Goal: Task Accomplishment & Management: Use online tool/utility

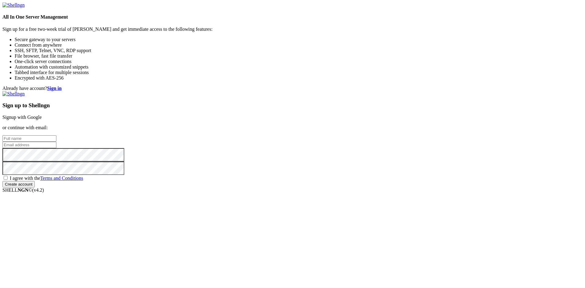
click at [42, 115] on link "Signup with Google" at bounding box center [21, 117] width 39 height 5
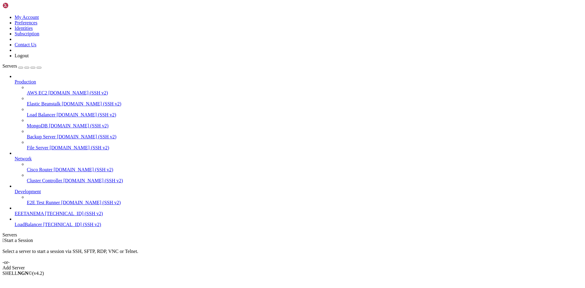
click at [335, 265] on div "Add Server" at bounding box center [292, 267] width 580 height 5
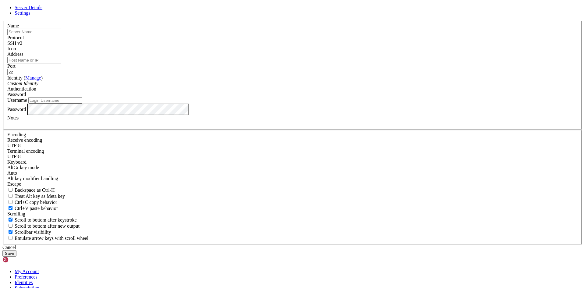
click at [61, 63] on input "Address" at bounding box center [34, 60] width 54 height 6
paste input "[TECHNICAL_ID] (Ip-Publica)"
click at [61, 35] on input "text" at bounding box center [34, 32] width 54 height 6
click at [61, 63] on input "[TECHNICAL_ID] (Ip-Publica)" at bounding box center [34, 60] width 54 height 6
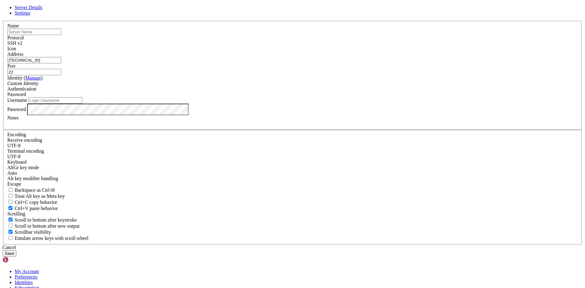
type input "[TECHNICAL_ID]"
click at [61, 35] on input "text" at bounding box center [34, 32] width 54 height 6
type input "si"
click at [82, 104] on input "Username" at bounding box center [55, 100] width 54 height 6
type input "Administrador"
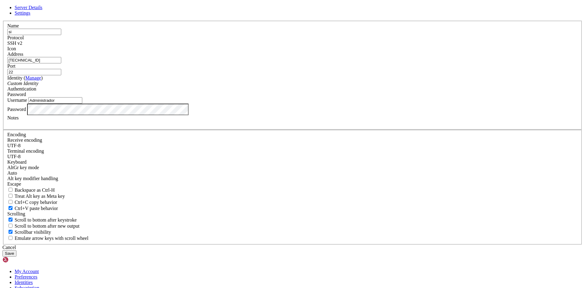
click at [16, 250] on button "Save" at bounding box center [9, 253] width 14 height 6
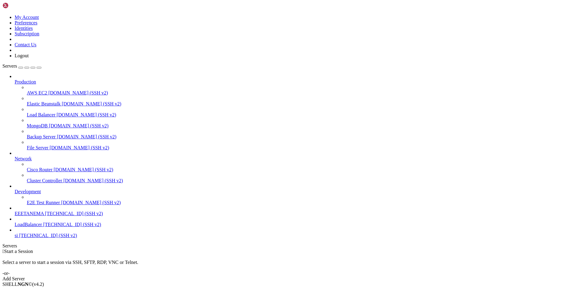
click at [18, 238] on span "si" at bounding box center [16, 235] width 3 height 5
click at [42, 238] on div "Production AWS EC2 [DOMAIN_NAME] (SSH v2) Elastic Beanstalk [DOMAIN_NAME] (SSH …" at bounding box center [292, 156] width 580 height 165
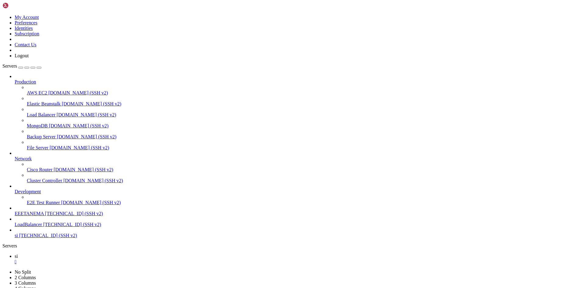
click at [57, 227] on span "[TECHNICAL_ID] (SSH v2)" at bounding box center [72, 224] width 58 height 5
click at [53, 238] on span "[TECHNICAL_ID] (SSH v2)" at bounding box center [48, 235] width 58 height 5
drag, startPoint x: 42, startPoint y: 262, endPoint x: 294, endPoint y: 255, distance: 252.8
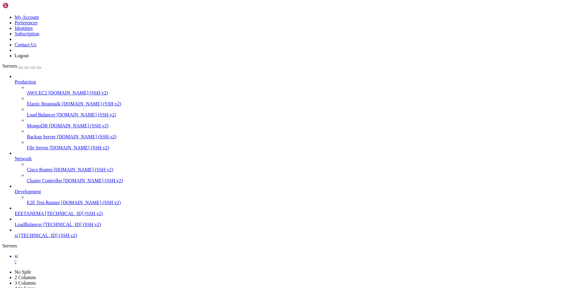
click at [2, 15] on link at bounding box center [2, 15] width 0 height 0
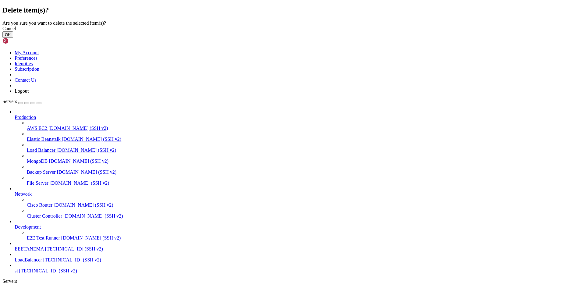
click at [13, 38] on button "OK" at bounding box center [7, 34] width 11 height 6
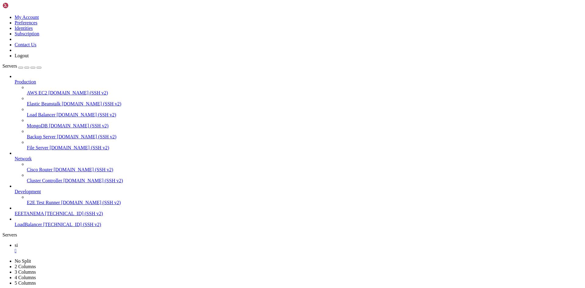
click at [52, 227] on div "Production AWS EC2 [DOMAIN_NAME] (SSH v2) Elastic Beanstalk [DOMAIN_NAME] (SSH …" at bounding box center [292, 151] width 580 height 154
click at [21, 68] on div "button" at bounding box center [21, 68] width 0 height 0
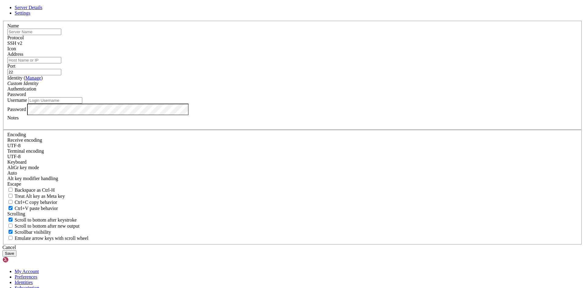
click at [61, 35] on input "text" at bounding box center [34, 32] width 54 height 6
paste input "Load_BalancerEv1"
type input "Load_BalancerEv1"
click at [61, 63] on input "Address" at bounding box center [34, 60] width 54 height 6
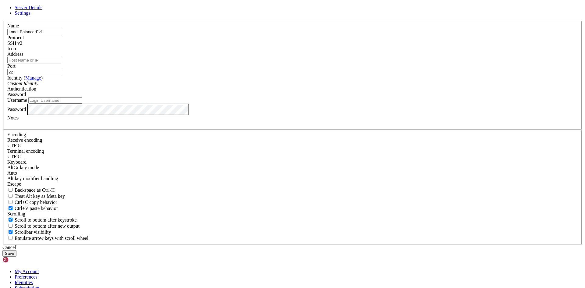
click at [61, 63] on input "Address" at bounding box center [34, 60] width 54 height 6
type input "[TECHNICAL_ID]"
click at [297, 104] on div "Username" at bounding box center [292, 100] width 571 height 6
click at [82, 104] on input "Username" at bounding box center [55, 100] width 54 height 6
type input "Administrador"
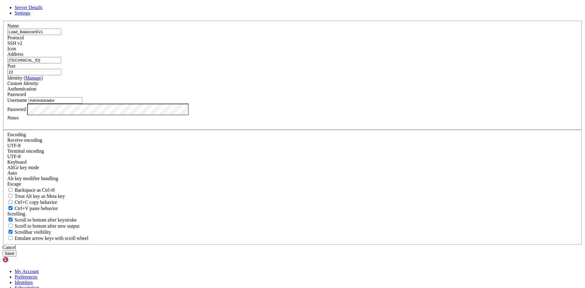
click at [273, 86] on div "Custom Identity" at bounding box center [292, 83] width 571 height 5
click at [347, 97] on div "Password" at bounding box center [292, 94] width 571 height 5
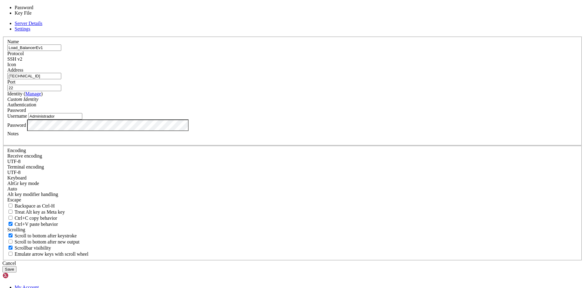
click at [347, 113] on div "Password" at bounding box center [292, 110] width 571 height 5
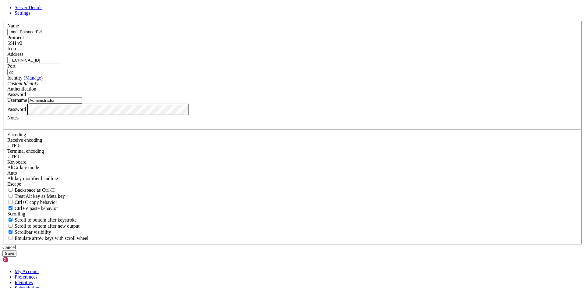
click at [16, 250] on button "Save" at bounding box center [9, 253] width 14 height 6
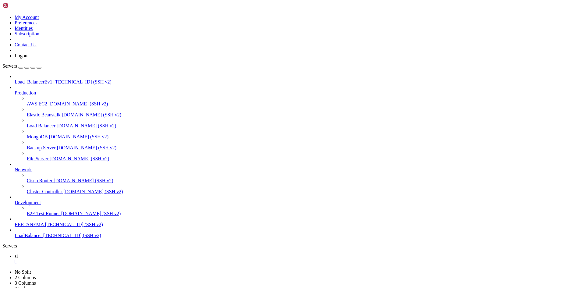
click at [48, 79] on span "Load_BalancerEv1" at bounding box center [34, 81] width 38 height 5
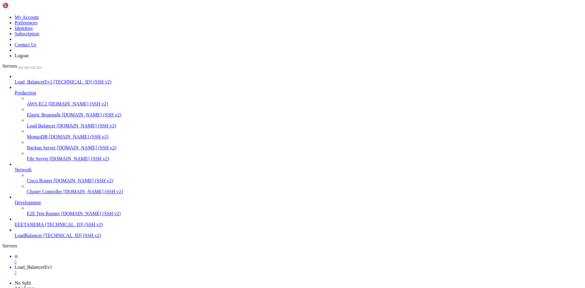
click at [43, 238] on span "[TECHNICAL_ID] (SSH v2)" at bounding box center [72, 235] width 58 height 5
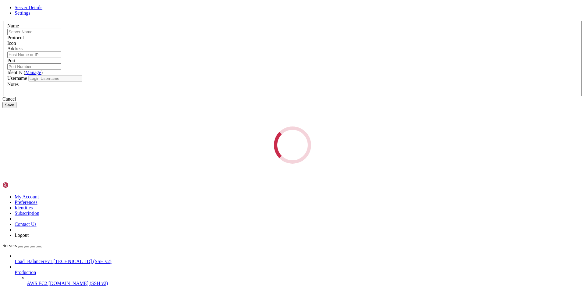
type input "LoadBalancer"
type input "[TECHNICAL_ID]"
type input "22"
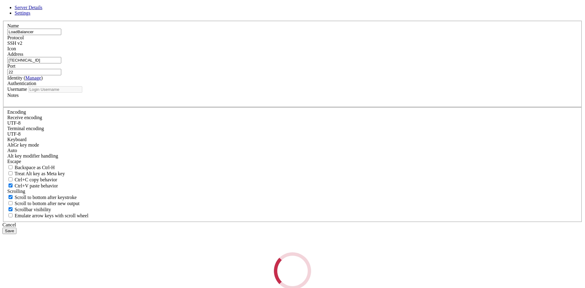
type input "[PERSON_NAME]"
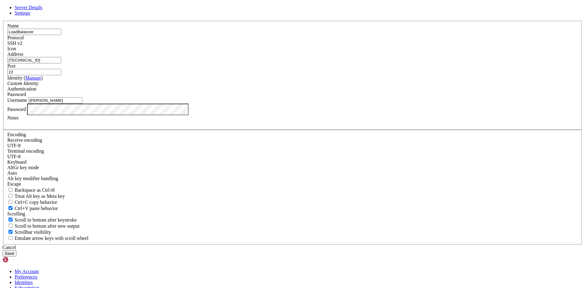
click at [339, 245] on div "Cancel" at bounding box center [292, 247] width 580 height 5
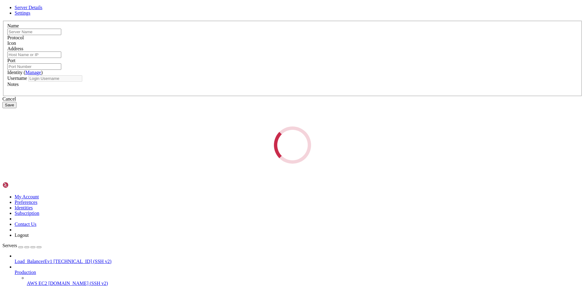
type input "LoadBalancer"
type input "[TECHNICAL_ID]"
type input "22"
type input "[PERSON_NAME]"
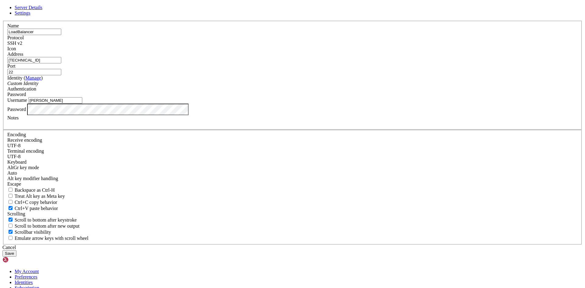
click at [321, 245] on div "Cancel" at bounding box center [292, 247] width 580 height 5
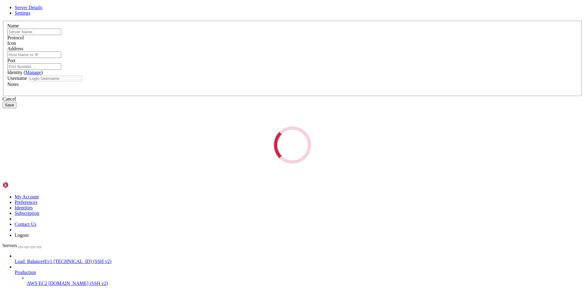
type input "Load_BalancerEv1"
type input "[TECHNICAL_ID]"
type input "22"
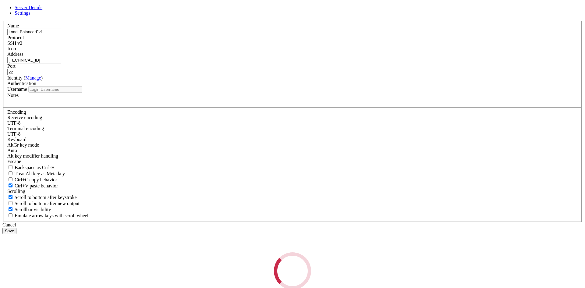
type input "Administrador"
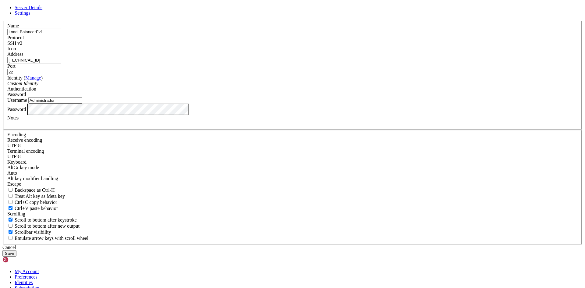
click at [331, 46] on div "SSH v2" at bounding box center [292, 43] width 571 height 5
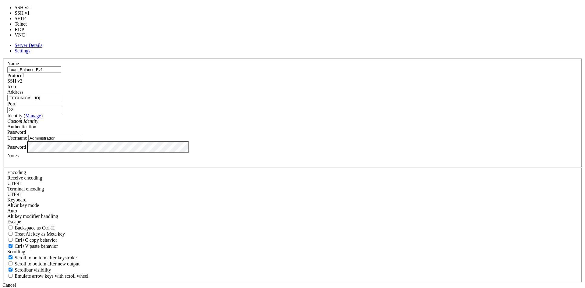
click at [331, 84] on div "SSH v2" at bounding box center [292, 80] width 571 height 5
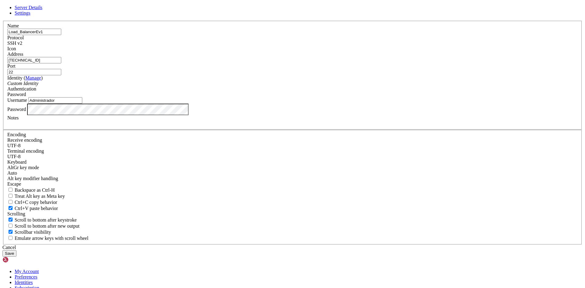
click at [61, 63] on input "[TECHNICAL_ID]" at bounding box center [34, 60] width 54 height 6
type input "[TECHNICAL_ID]"
click at [16, 250] on button "Save" at bounding box center [9, 253] width 14 height 6
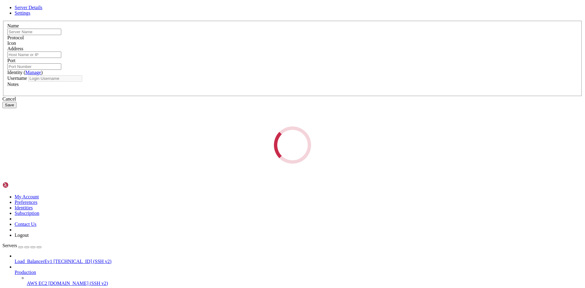
type input "Load_BalancerEv1"
type input "[TECHNICAL_ID]"
type input "22"
type input "Administrador"
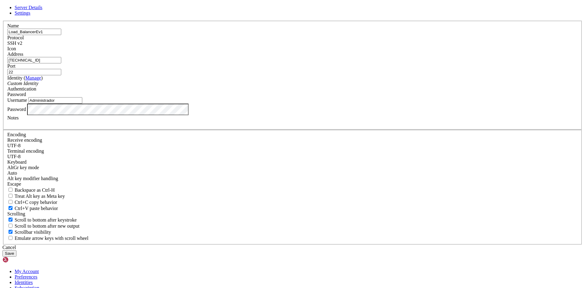
click at [61, 63] on input "[TECHNICAL_ID]" at bounding box center [34, 60] width 54 height 6
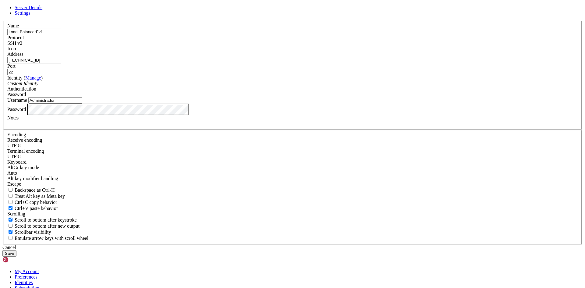
click at [16, 69] on label "Port" at bounding box center [11, 65] width 8 height 5
click at [61, 75] on input "22" at bounding box center [34, 72] width 54 height 6
click at [27, 103] on label "Username" at bounding box center [17, 100] width 20 height 5
click at [82, 104] on input "Administrador" at bounding box center [55, 100] width 54 height 6
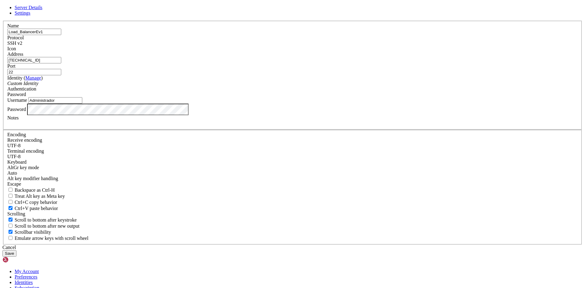
click at [82, 104] on input "Administrador" at bounding box center [55, 100] width 54 height 6
click at [377, 167] on div "Name Load_BalancerEv1 Protocol SSH v2 Icon Address [TECHNICAL_ID] ( Manage" at bounding box center [292, 133] width 580 height 224
click at [16, 250] on button "Save" at bounding box center [9, 253] width 14 height 6
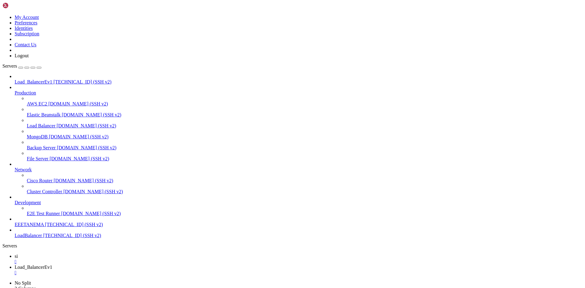
click at [52, 79] on span "Load_BalancerEv1" at bounding box center [34, 81] width 38 height 5
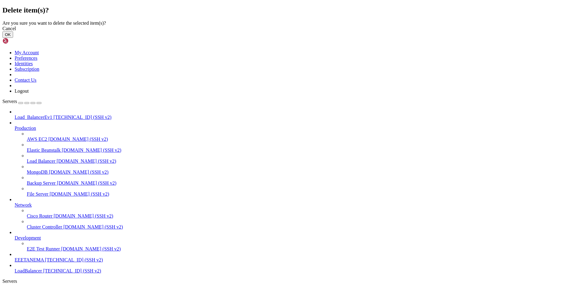
click at [13, 38] on button "OK" at bounding box center [7, 34] width 11 height 6
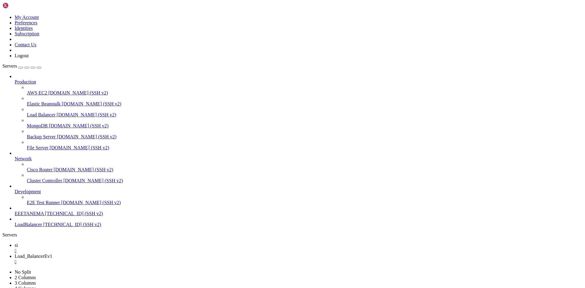
click at [58, 227] on span "[TECHNICAL_ID] (SSH v2)" at bounding box center [72, 224] width 58 height 5
click at [55, 227] on div "Production AWS EC2 [DOMAIN_NAME] (SSH v2) Elastic Beanstalk [DOMAIN_NAME] (SSH …" at bounding box center [292, 151] width 580 height 154
click at [2, 15] on icon at bounding box center [2, 15] width 0 height 0
drag, startPoint x: 144, startPoint y: 120, endPoint x: 82, endPoint y: 80, distance: 74.3
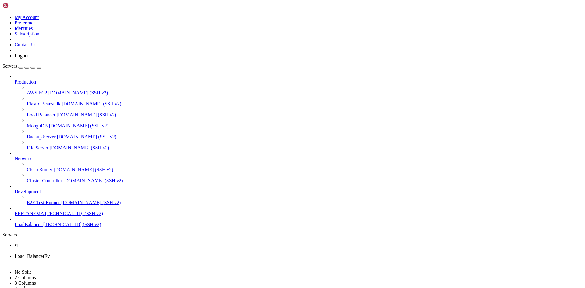
click at [34, 63] on link "Servers" at bounding box center [21, 65] width 39 height 5
click at [21, 68] on div "button" at bounding box center [21, 68] width 0 height 0
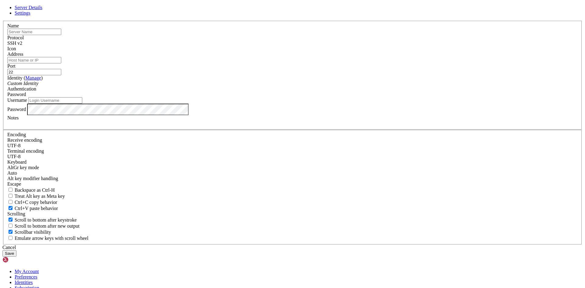
click at [61, 35] on input "text" at bounding box center [34, 32] width 54 height 6
type input "Ip_Publica"
click at [23, 57] on label "Address" at bounding box center [15, 54] width 16 height 5
click at [61, 63] on input "Address" at bounding box center [34, 60] width 54 height 6
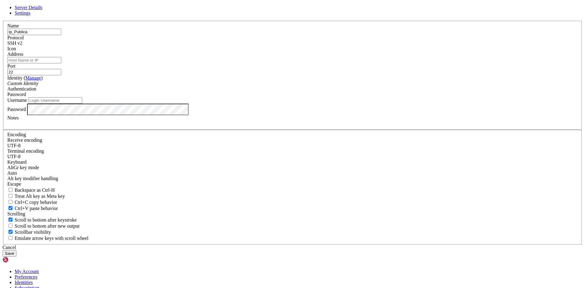
paste input "[TECHNICAL_ID]"
click at [61, 63] on input "[TECHNICAL_ID]" at bounding box center [34, 60] width 54 height 6
type input "[TECHNICAL_ID]"
click at [269, 35] on div "Name Ip_Publica" at bounding box center [292, 29] width 571 height 12
click at [82, 104] on input "Username" at bounding box center [55, 100] width 54 height 6
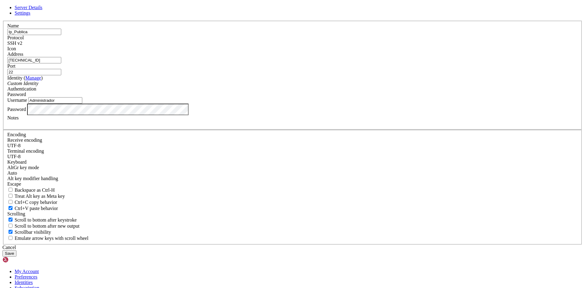
type input "Administrador"
click at [366, 245] on div "Cancel Save" at bounding box center [292, 251] width 580 height 12
click at [16, 250] on button "Save" at bounding box center [9, 253] width 14 height 6
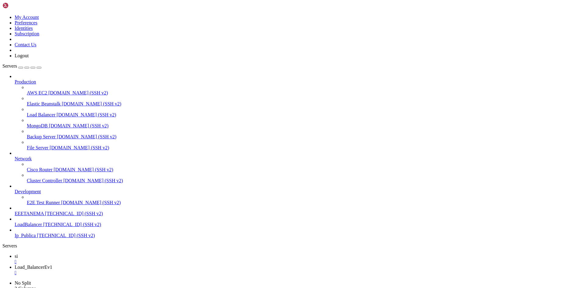
click at [57, 238] on span "[TECHNICAL_ID] (SSH v2)" at bounding box center [66, 235] width 58 height 5
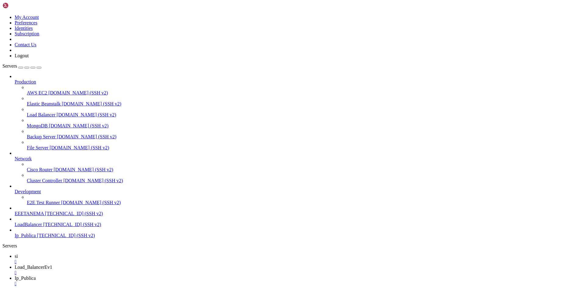
click at [23, 67] on button "button" at bounding box center [20, 68] width 5 height 2
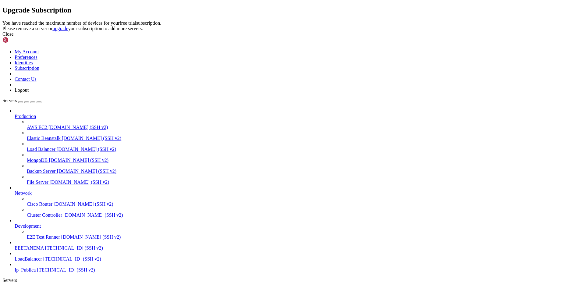
click at [2, 20] on link at bounding box center [2, 20] width 0 height 0
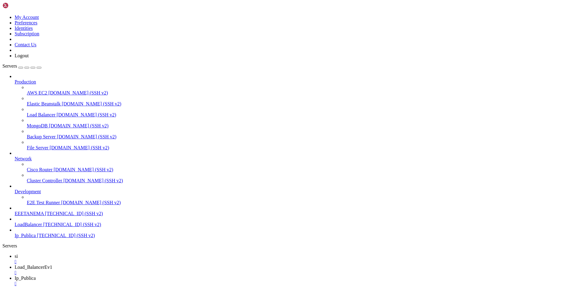
click at [28, 216] on span "EEETANEMA" at bounding box center [29, 213] width 29 height 5
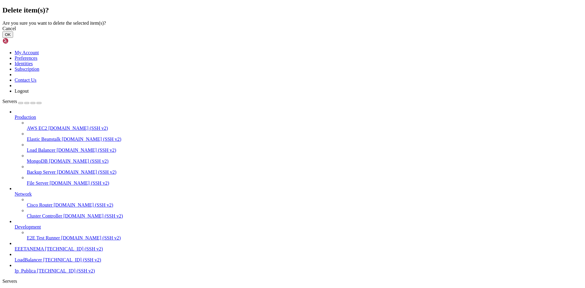
click at [13, 38] on button "OK" at bounding box center [7, 34] width 11 height 6
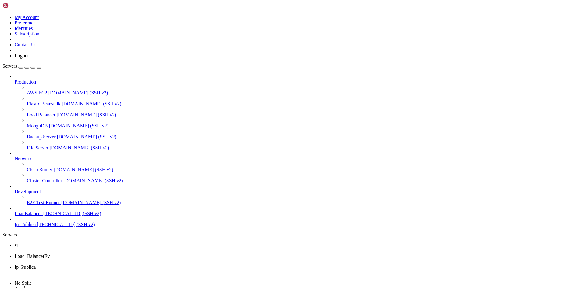
click at [34, 227] on span "Ip_Publica" at bounding box center [25, 224] width 21 height 5
click at [37, 227] on div "Production AWS EC2 [DOMAIN_NAME] (SSH v2) Elastic Beanstalk [DOMAIN_NAME] (SSH …" at bounding box center [292, 151] width 580 height 154
click at [21, 68] on div "button" at bounding box center [21, 68] width 0 height 0
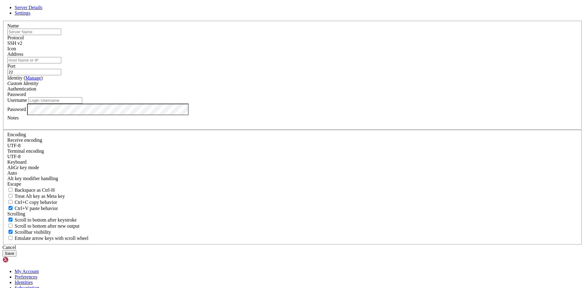
click at [61, 35] on input "text" at bounding box center [34, 32] width 54 height 6
paste input "rg-Evaluacion1"
type input "rg-Evaluacion1"
click at [61, 63] on input "Address" at bounding box center [34, 60] width 54 height 6
type input "[TECHNICAL_ID]"
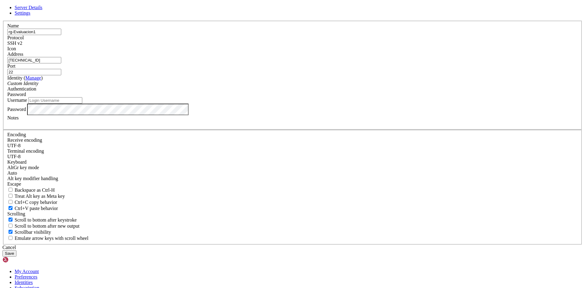
click at [61, 63] on input "[TECHNICAL_ID]" at bounding box center [34, 60] width 54 height 6
click at [23, 57] on label "Address" at bounding box center [15, 54] width 16 height 5
click at [61, 63] on input "[TECHNICAL_ID]" at bounding box center [34, 60] width 54 height 6
click at [82, 104] on input "Username" at bounding box center [55, 100] width 54 height 6
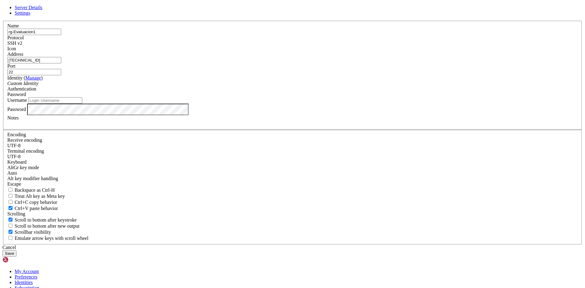
click at [61, 75] on input "22" at bounding box center [34, 72] width 54 height 6
click at [82, 104] on input "Username" at bounding box center [55, 100] width 54 height 6
type input "Administrador"
click at [16, 250] on button "Save" at bounding box center [9, 253] width 14 height 6
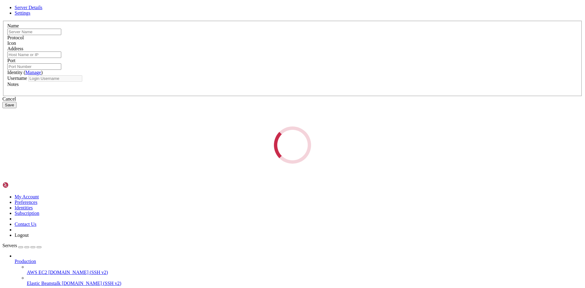
type input "rg-Evaluacion1"
type input "[TECHNICAL_ID]"
type input "22"
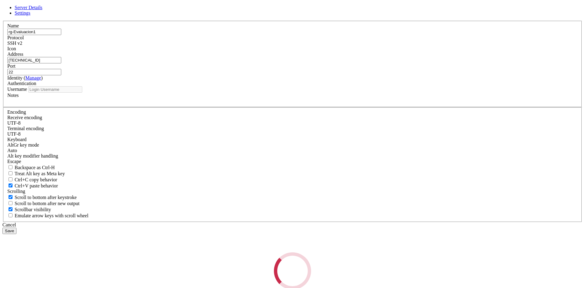
type input "Administrador"
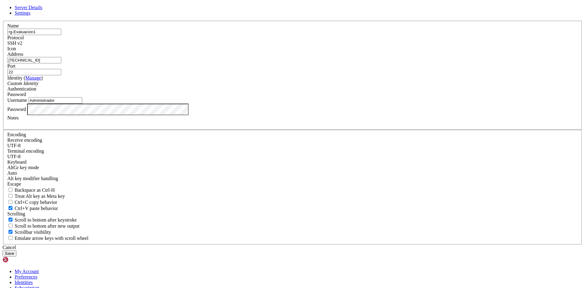
click at [23, 57] on label "Address" at bounding box center [15, 54] width 16 height 5
click at [61, 63] on input "[TECHNICAL_ID]" at bounding box center [34, 60] width 54 height 6
click at [61, 35] on input "rg-Evaluacion1" at bounding box center [34, 32] width 54 height 6
type input "rg"
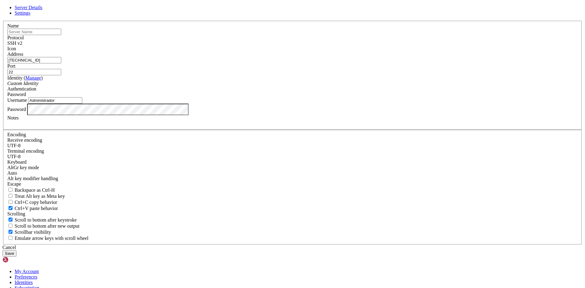
paste input "Load_BalancerEv1"
type input "Load_BalancerEv1"
click at [16, 250] on button "Save" at bounding box center [9, 253] width 14 height 6
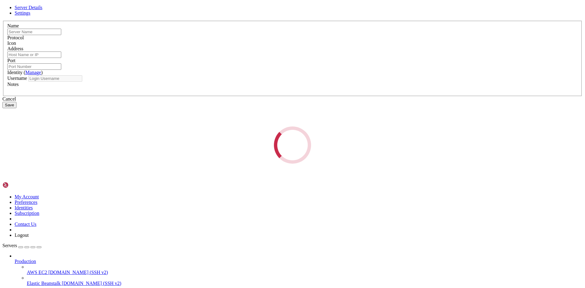
type input "Load_BalancerEv1"
type input "[TECHNICAL_ID]"
type input "22"
type input "Administrador"
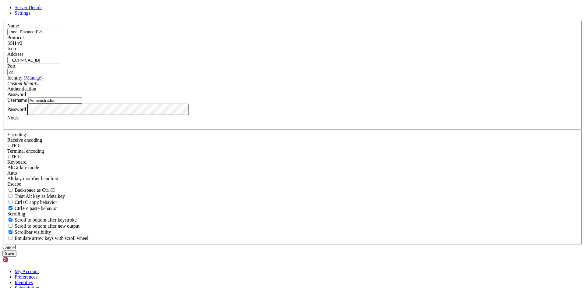
click at [347, 245] on div "Cancel" at bounding box center [292, 247] width 580 height 5
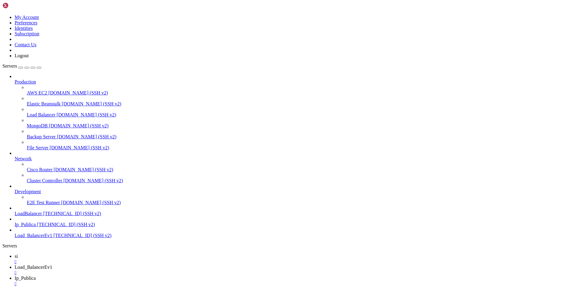
click at [45, 227] on span "[TECHNICAL_ID] (SSH v2)" at bounding box center [66, 224] width 58 height 5
click at [45, 238] on span "Load_BalancerEv1" at bounding box center [34, 235] width 38 height 5
click at [123, 265] on link "Load_BalancerEv1 " at bounding box center [299, 270] width 568 height 11
click at [173, 276] on link "Ip_Publica " at bounding box center [299, 281] width 568 height 11
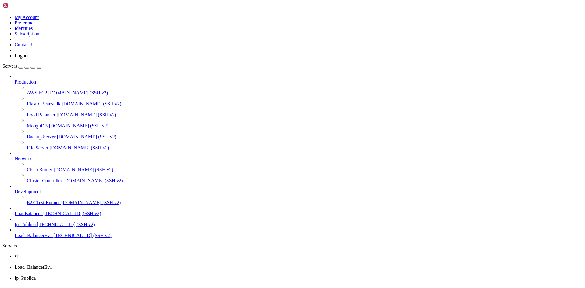
scroll to position [285, 0]
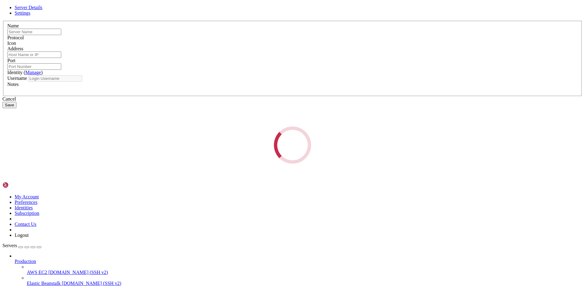
type input "Load_BalancerEv1"
type input "[TECHNICAL_ID]"
type input "22"
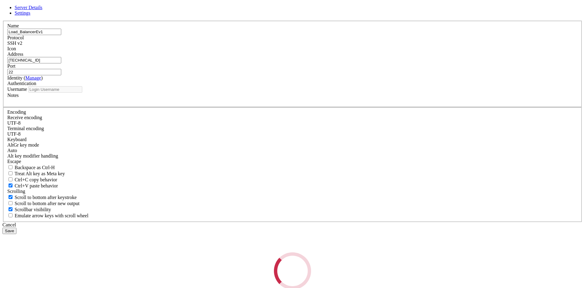
type input "Administrador"
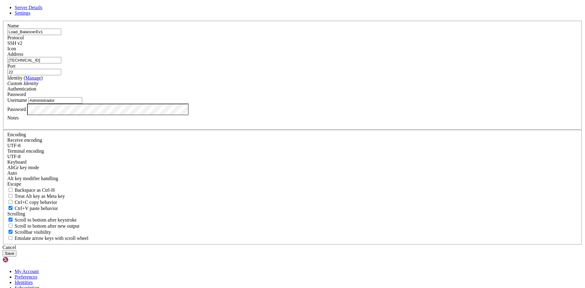
click at [61, 63] on input "[TECHNICAL_ID]" at bounding box center [34, 60] width 54 height 6
click at [337, 245] on div "Cancel" at bounding box center [292, 247] width 580 height 5
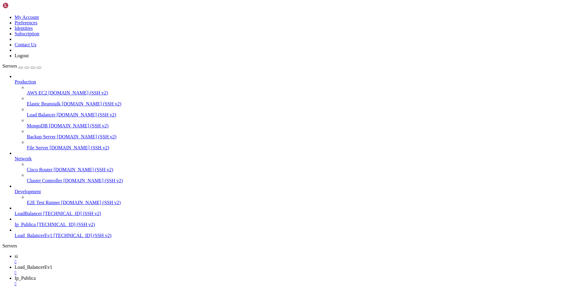
scroll to position [808, 0]
drag, startPoint x: 202, startPoint y: 781, endPoint x: 201, endPoint y: 791, distance: 9.8
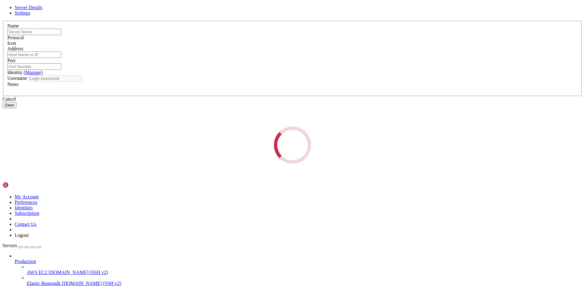
type input "Ip_Publica"
type input "[TECHNICAL_ID]"
type input "22"
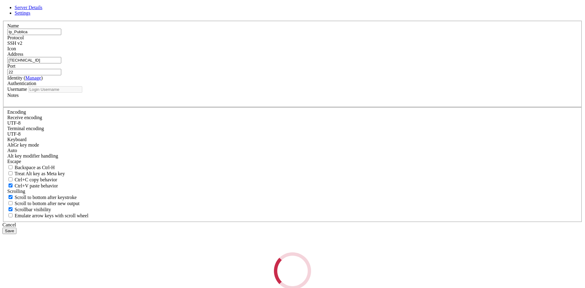
type input "Administrador"
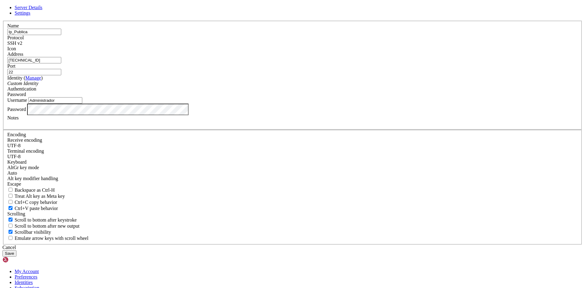
click at [329, 245] on div "Cancel" at bounding box center [292, 247] width 580 height 5
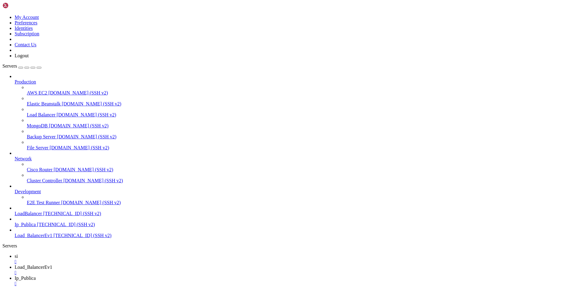
scroll to position [865, 0]
